Goal: Information Seeking & Learning: Learn about a topic

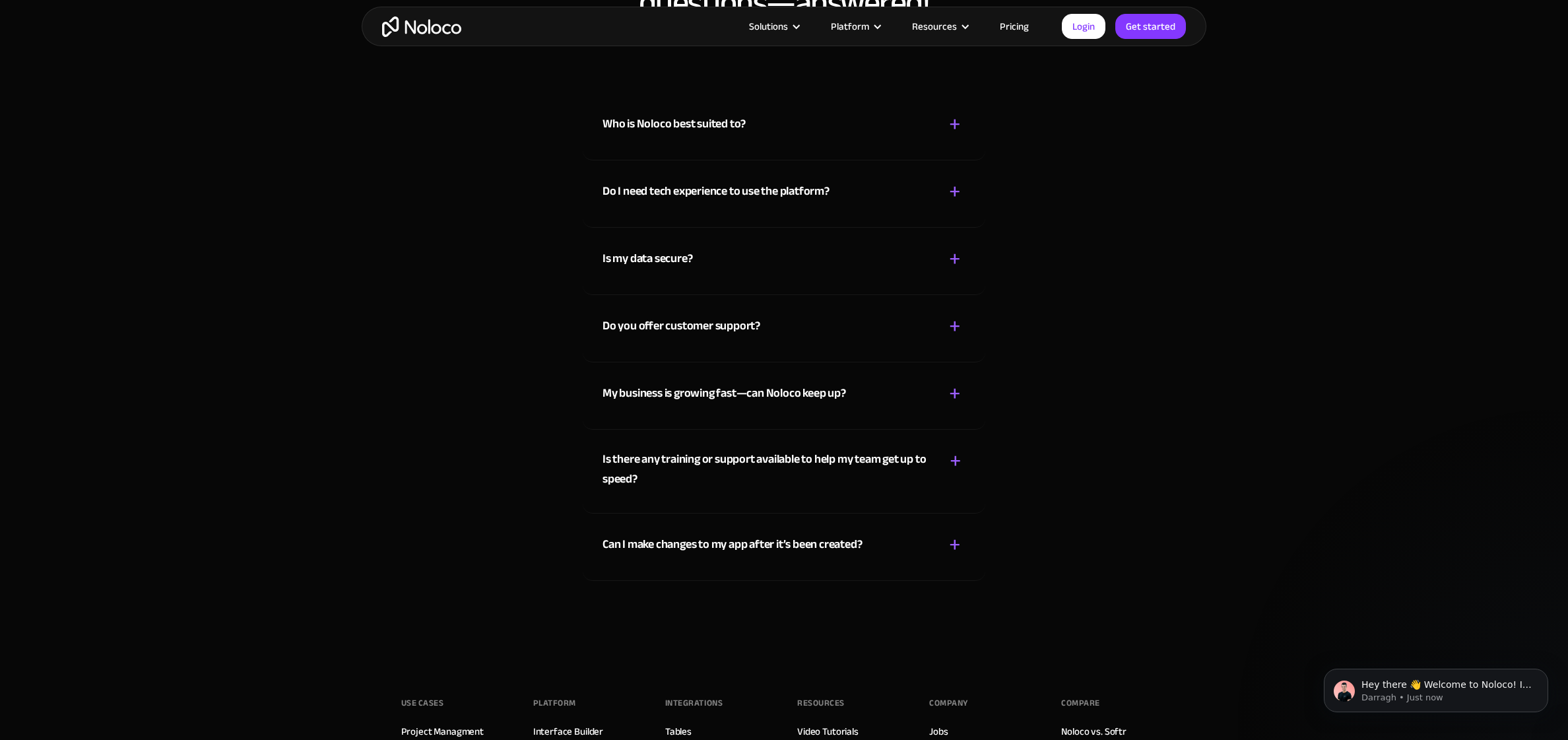
scroll to position [7255, 0]
click at [794, 383] on div "My business is growing fast—can Noloco keep up?" at bounding box center [724, 392] width 243 height 20
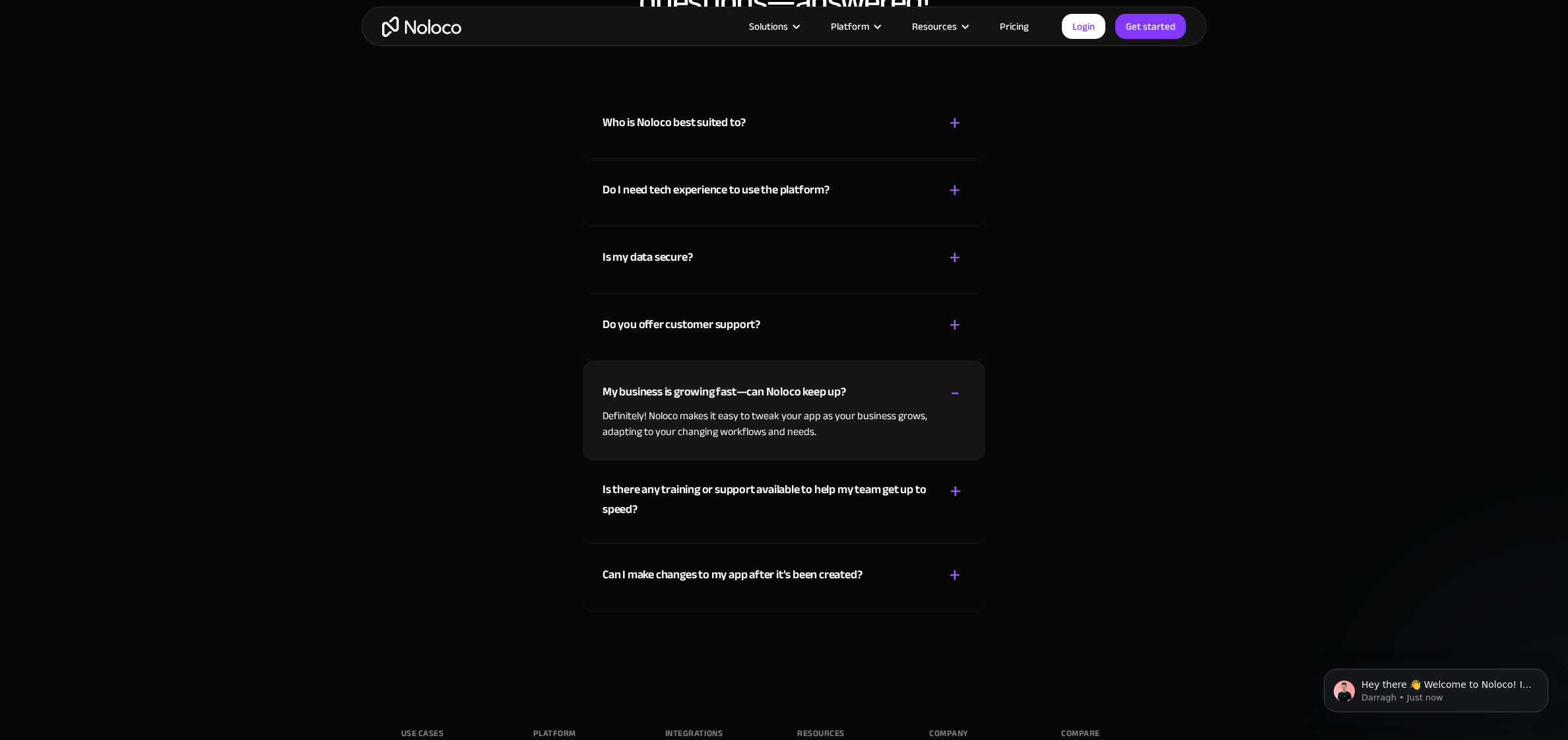
click at [794, 383] on div "My business is growing fast—can Noloco keep up?" at bounding box center [724, 392] width 243 height 20
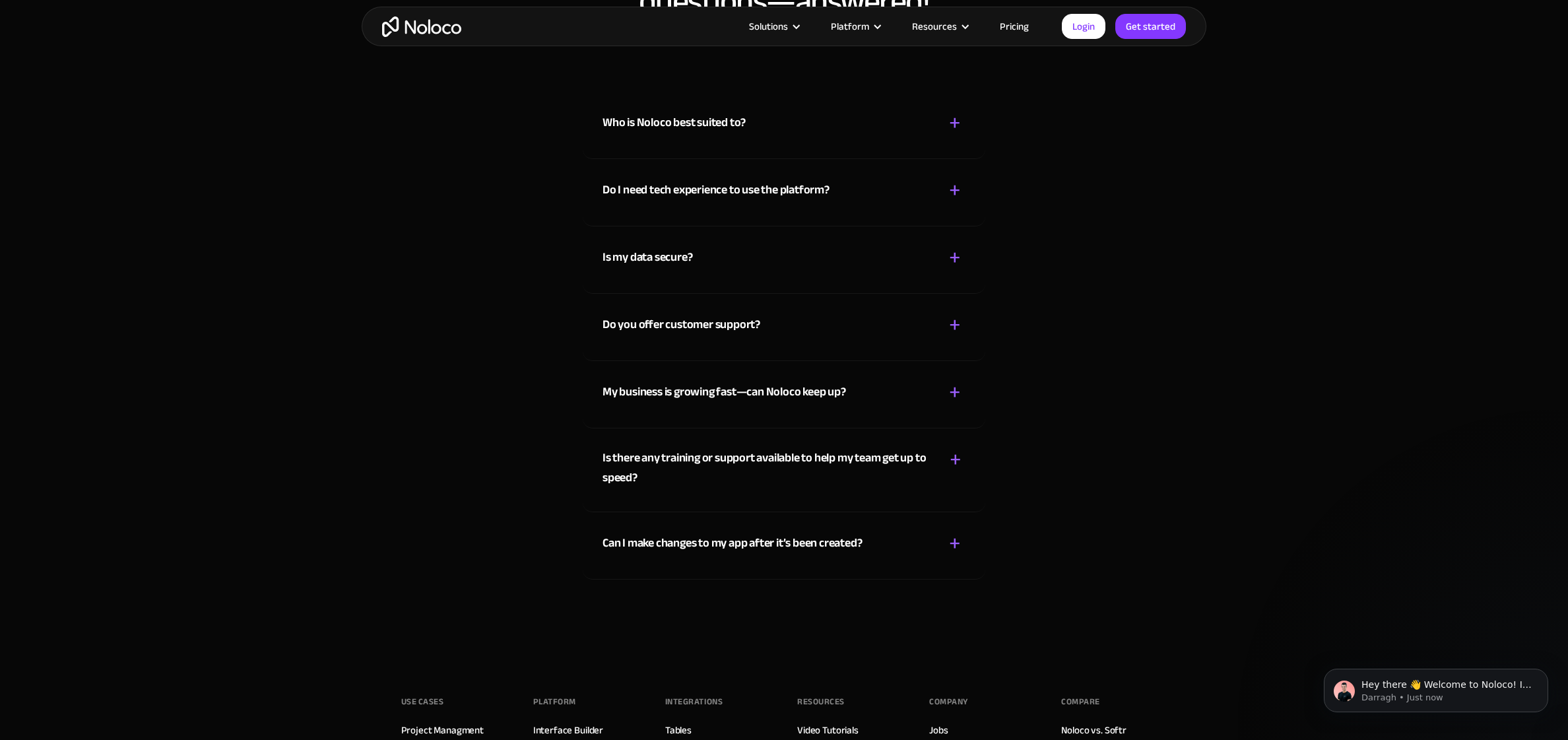
click at [834, 540] on div "Can I make changes to my app after it’s been created?" at bounding box center [732, 543] width 259 height 20
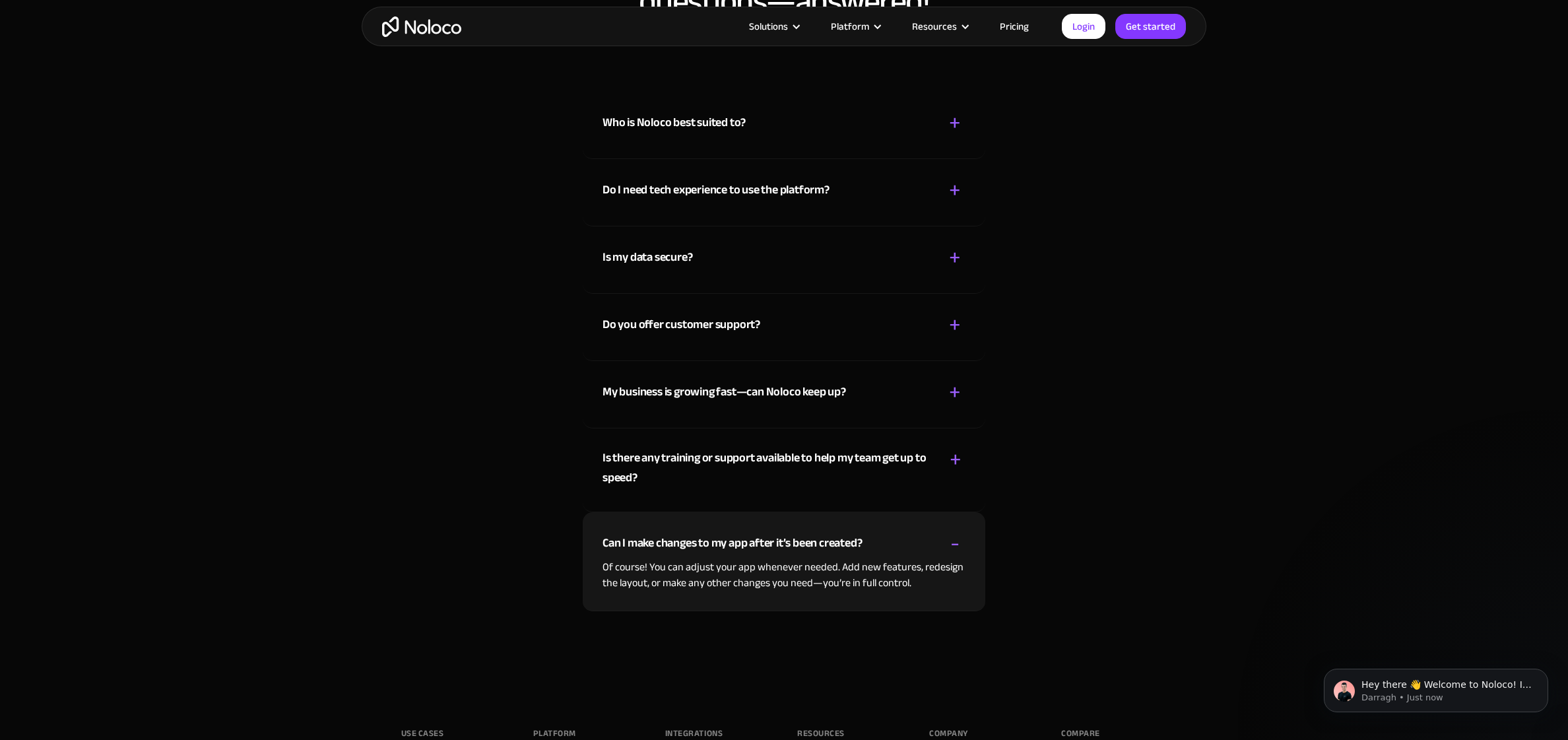
click at [834, 540] on div "Can I make changes to my app after it’s been created?" at bounding box center [732, 543] width 259 height 20
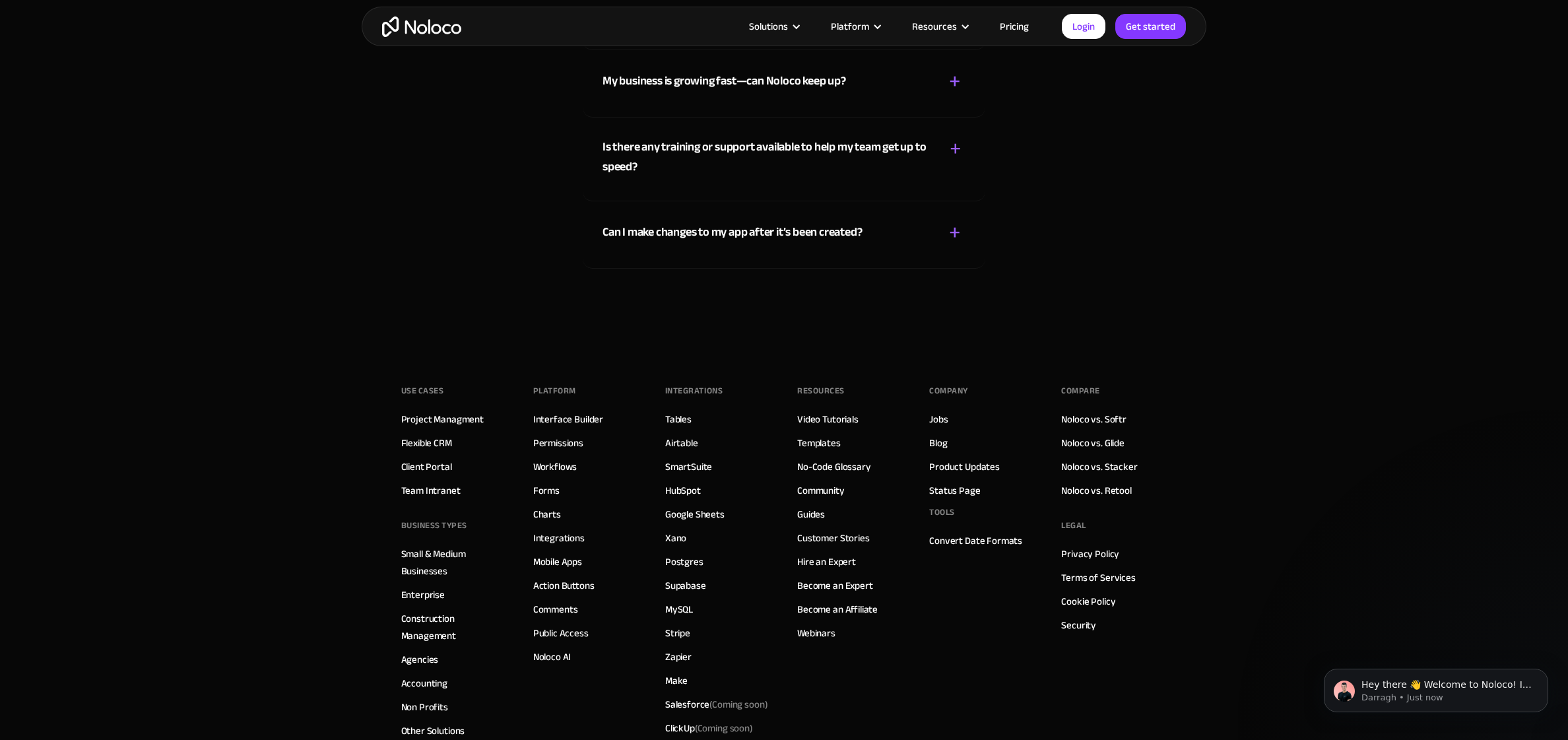
scroll to position [7570, 0]
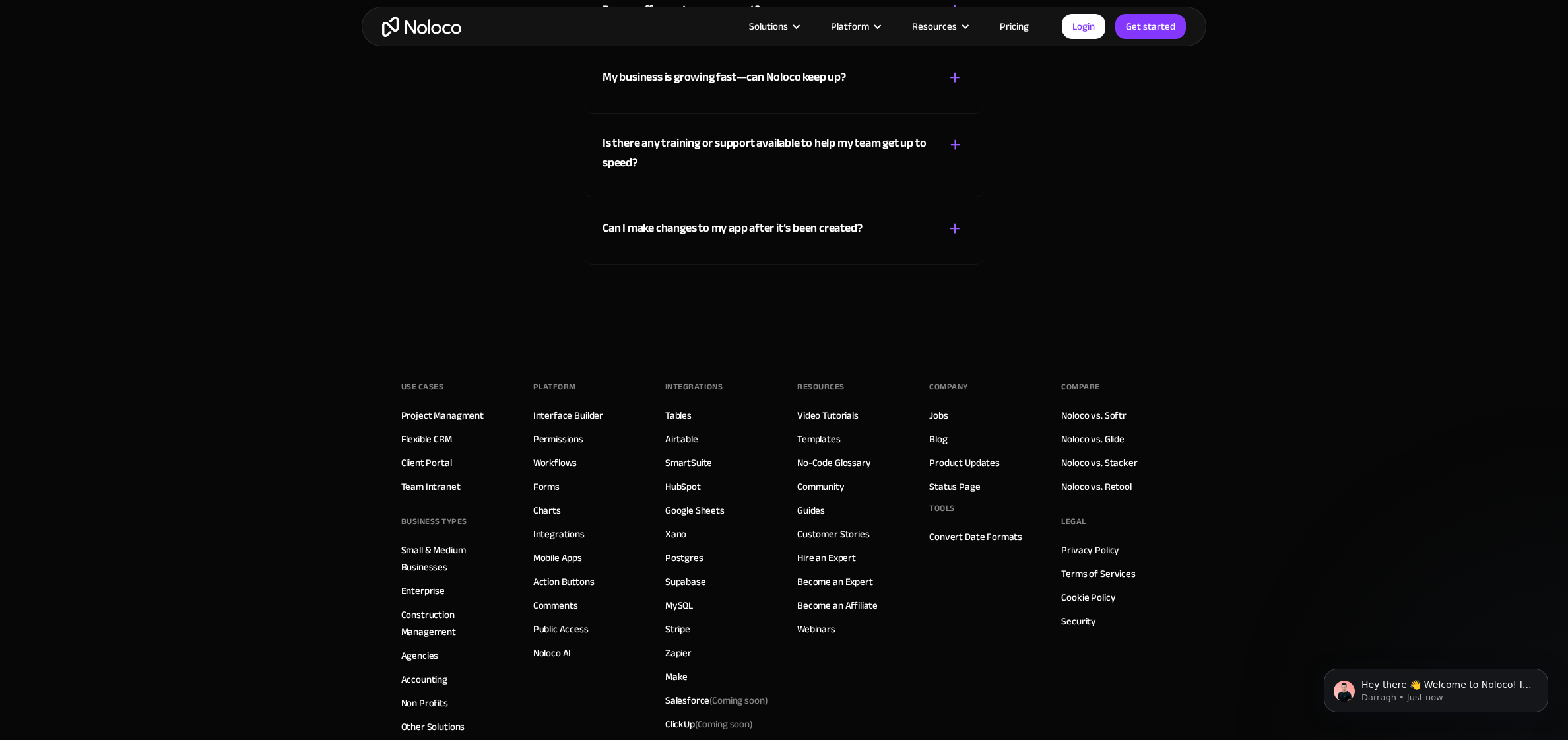
click at [428, 463] on link "Client Portal" at bounding box center [426, 463] width 51 height 17
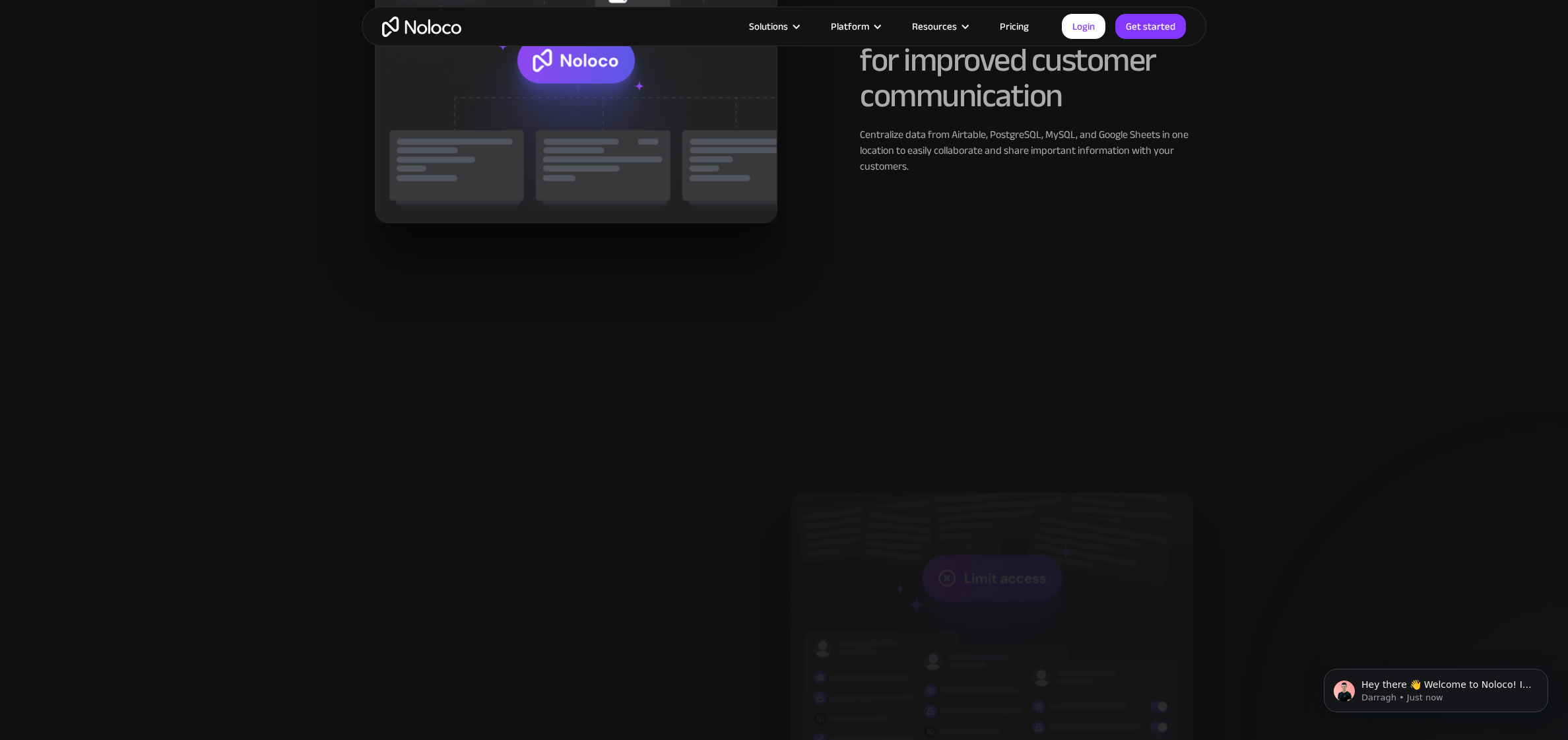
scroll to position [1890, 0]
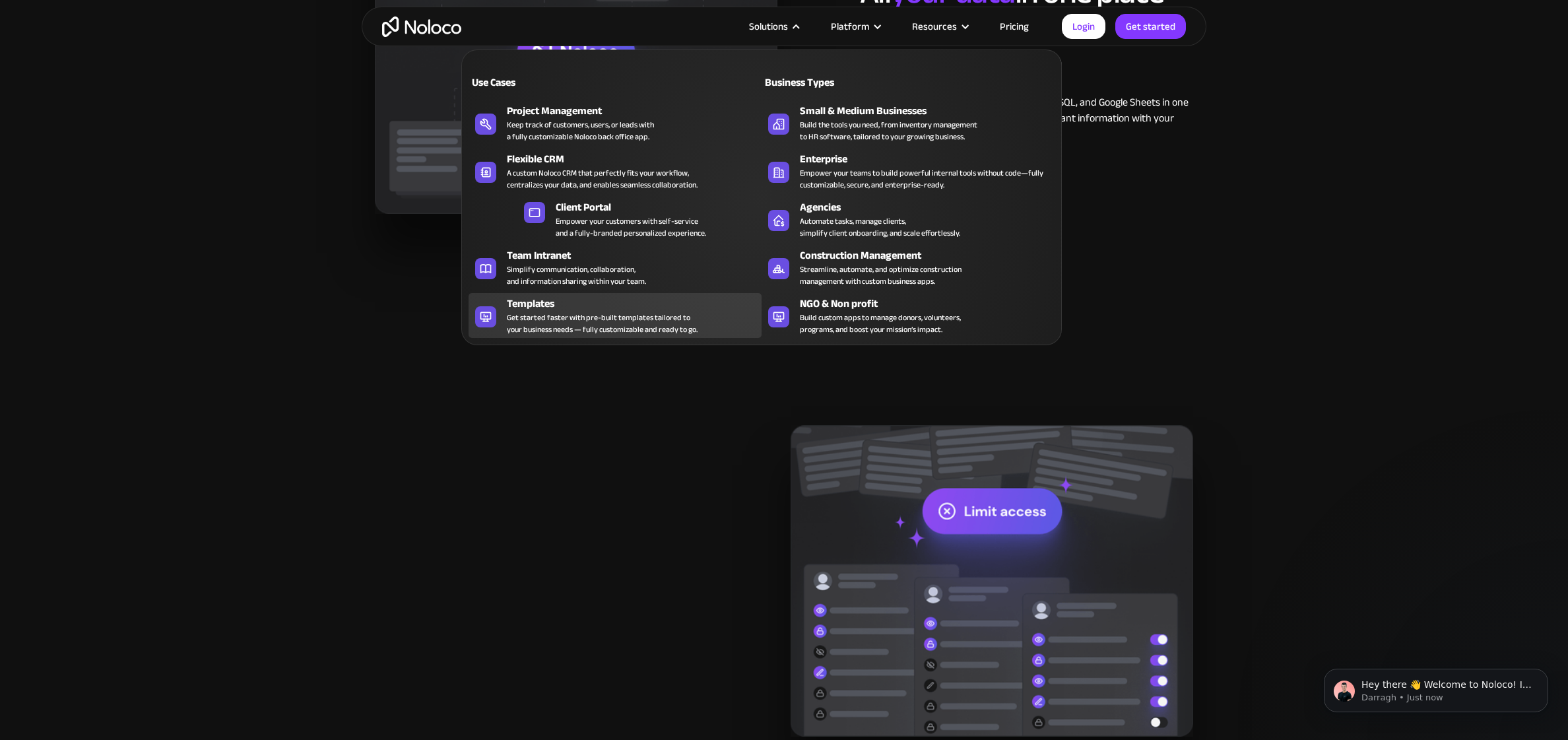
click at [541, 312] on div "Get started faster with pre-built templates tailored to your business needs — f…" at bounding box center [602, 324] width 191 height 24
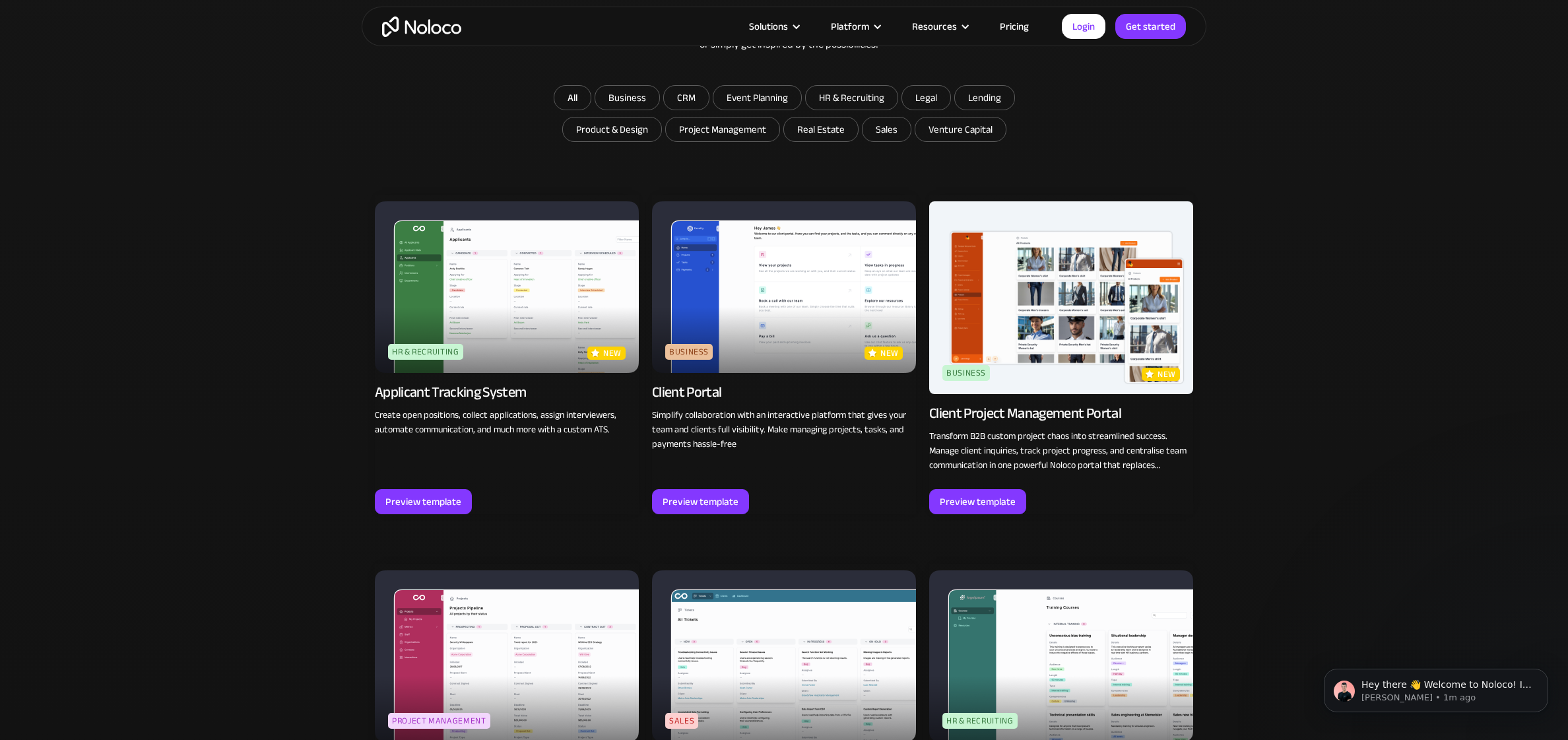
scroll to position [965, 0]
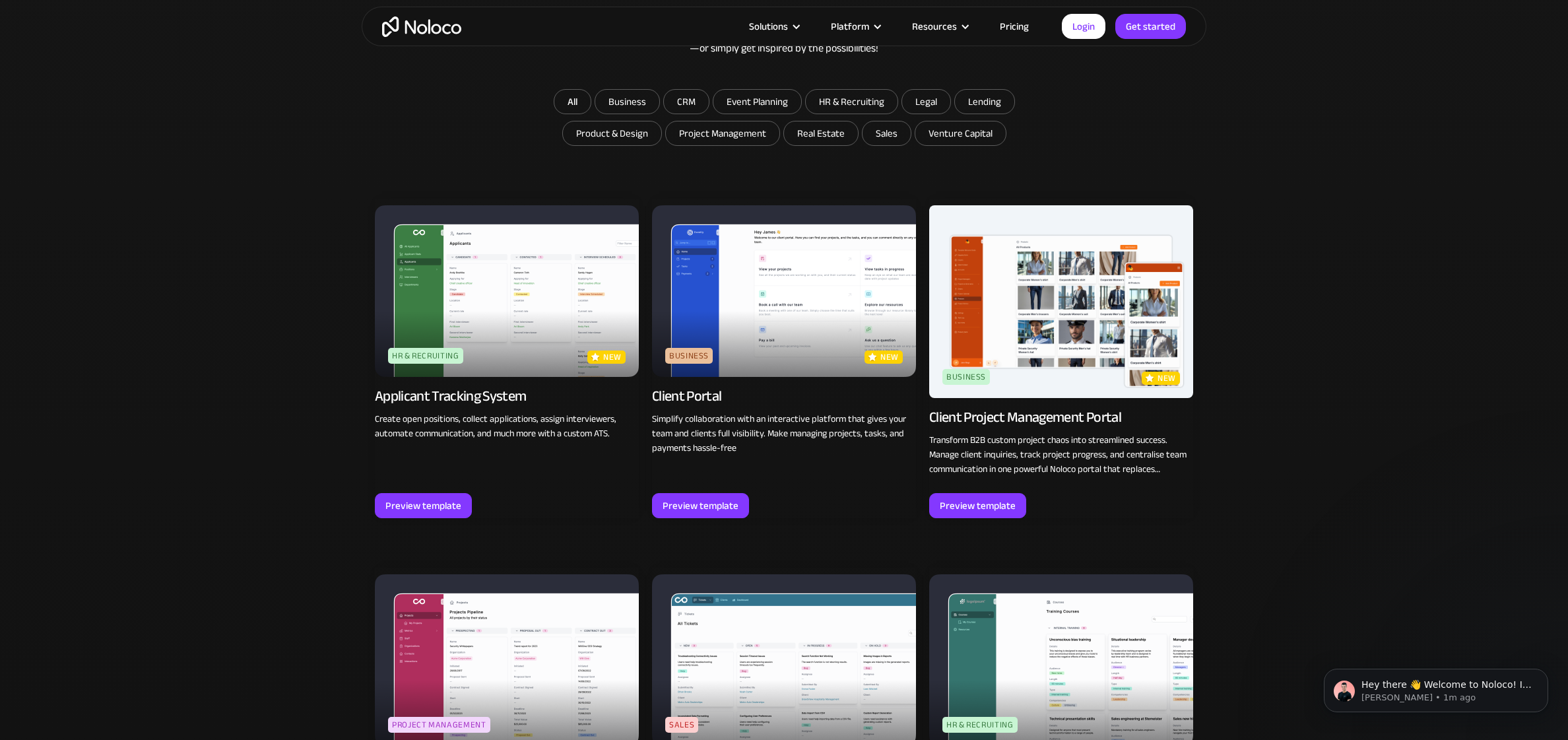
click at [812, 357] on img at bounding box center [784, 291] width 264 height 172
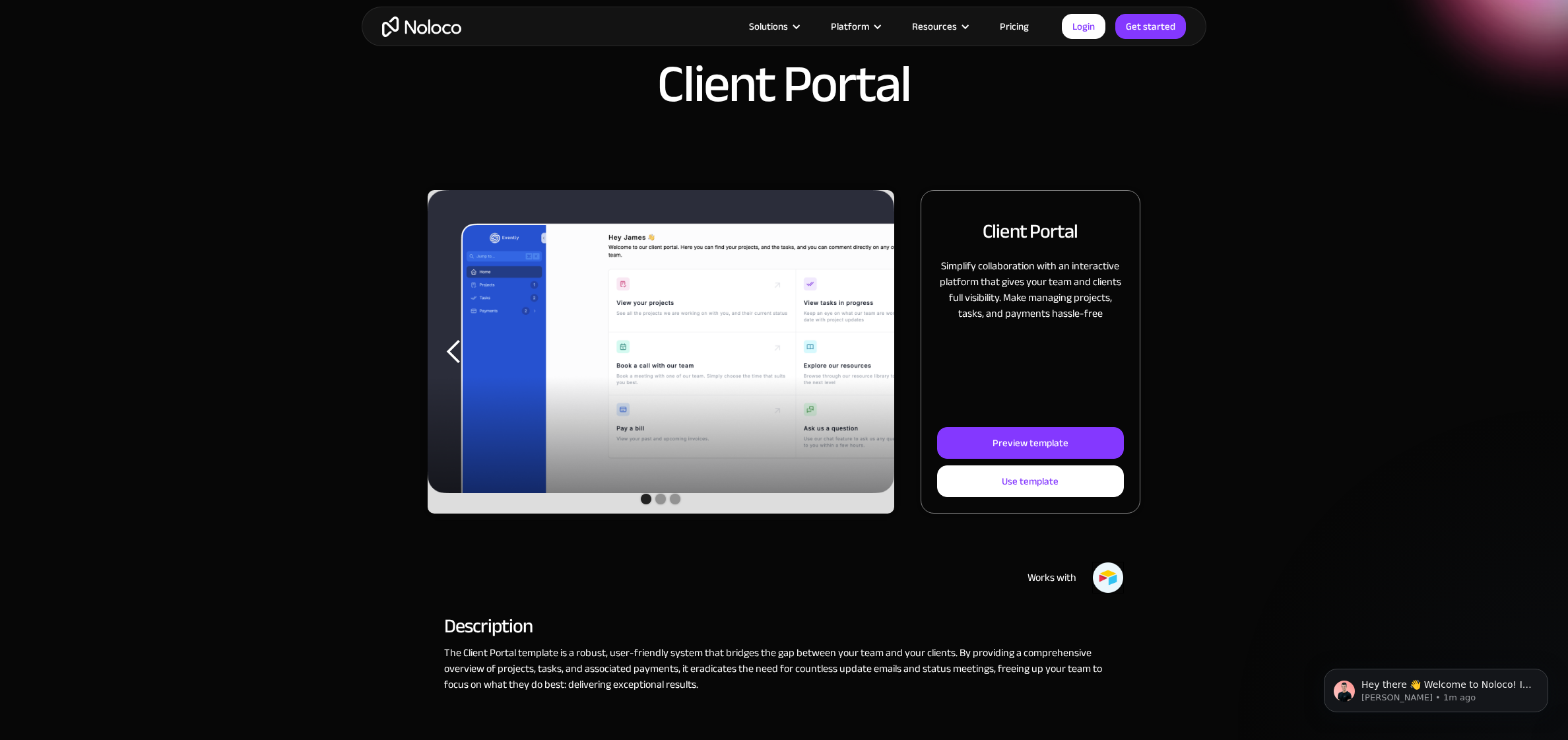
click at [662, 502] on div "Show slide 2 of 3" at bounding box center [660, 499] width 11 height 11
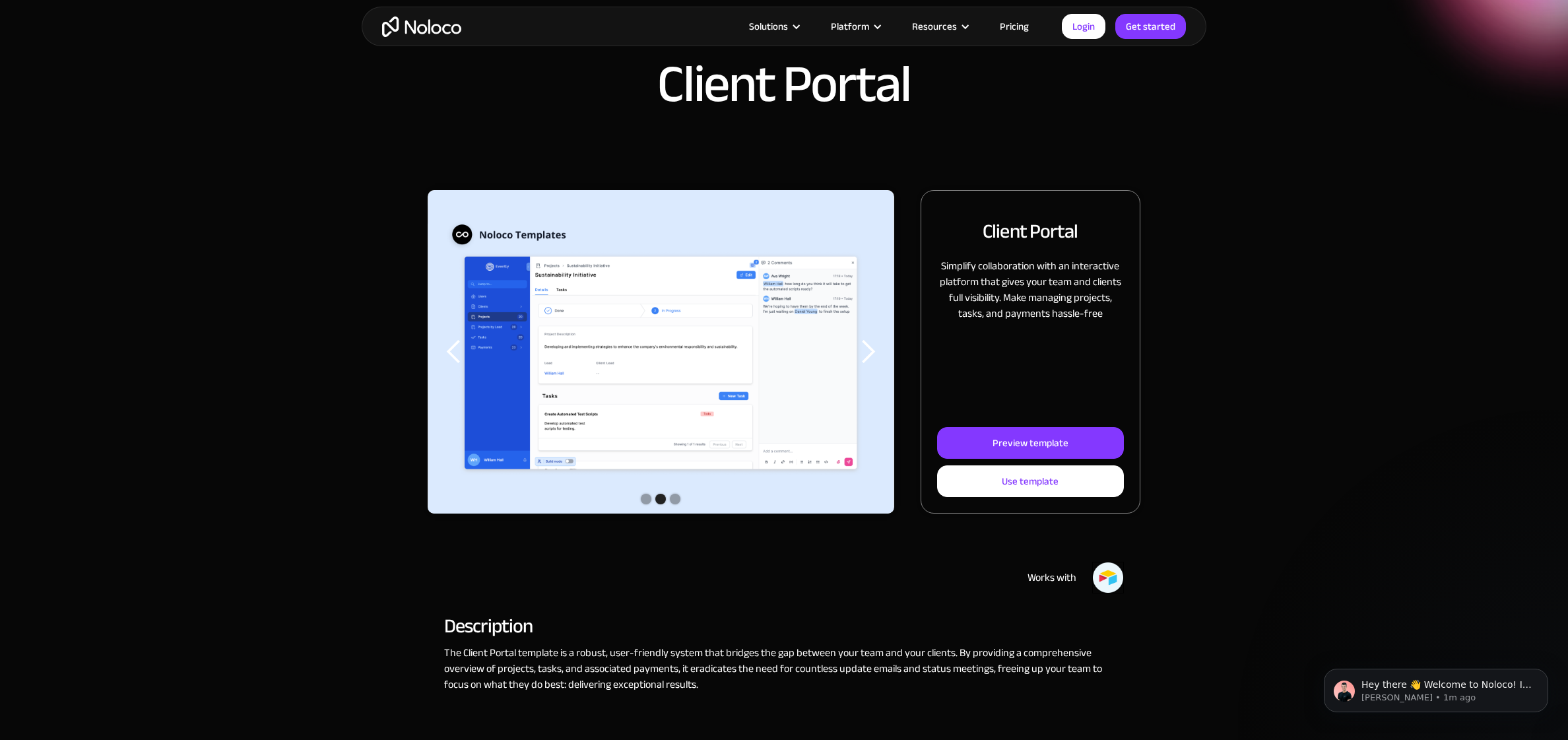
click at [676, 498] on div "Show slide 3 of 3" at bounding box center [675, 499] width 11 height 11
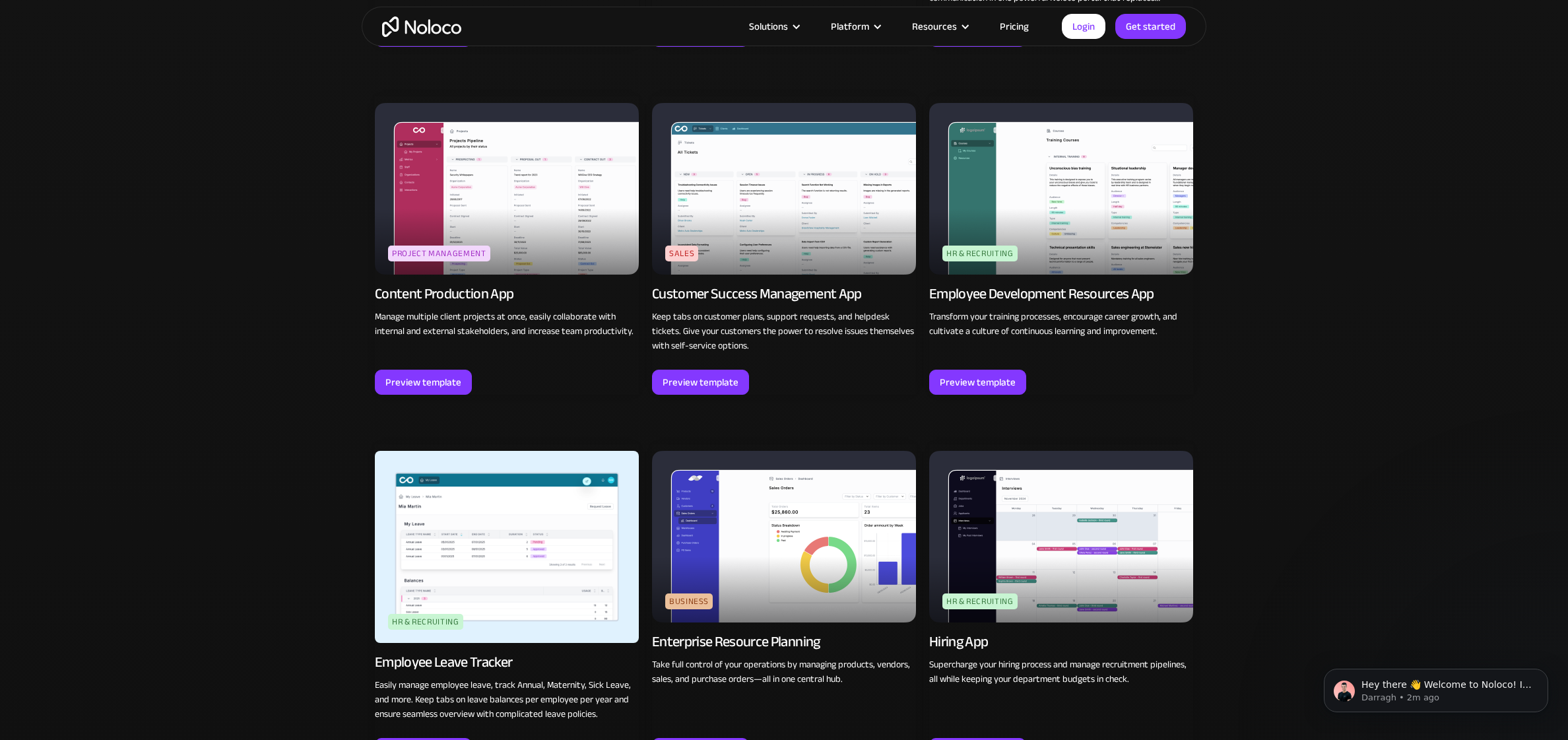
scroll to position [1545, 0]
